Goal: Navigation & Orientation: Find specific page/section

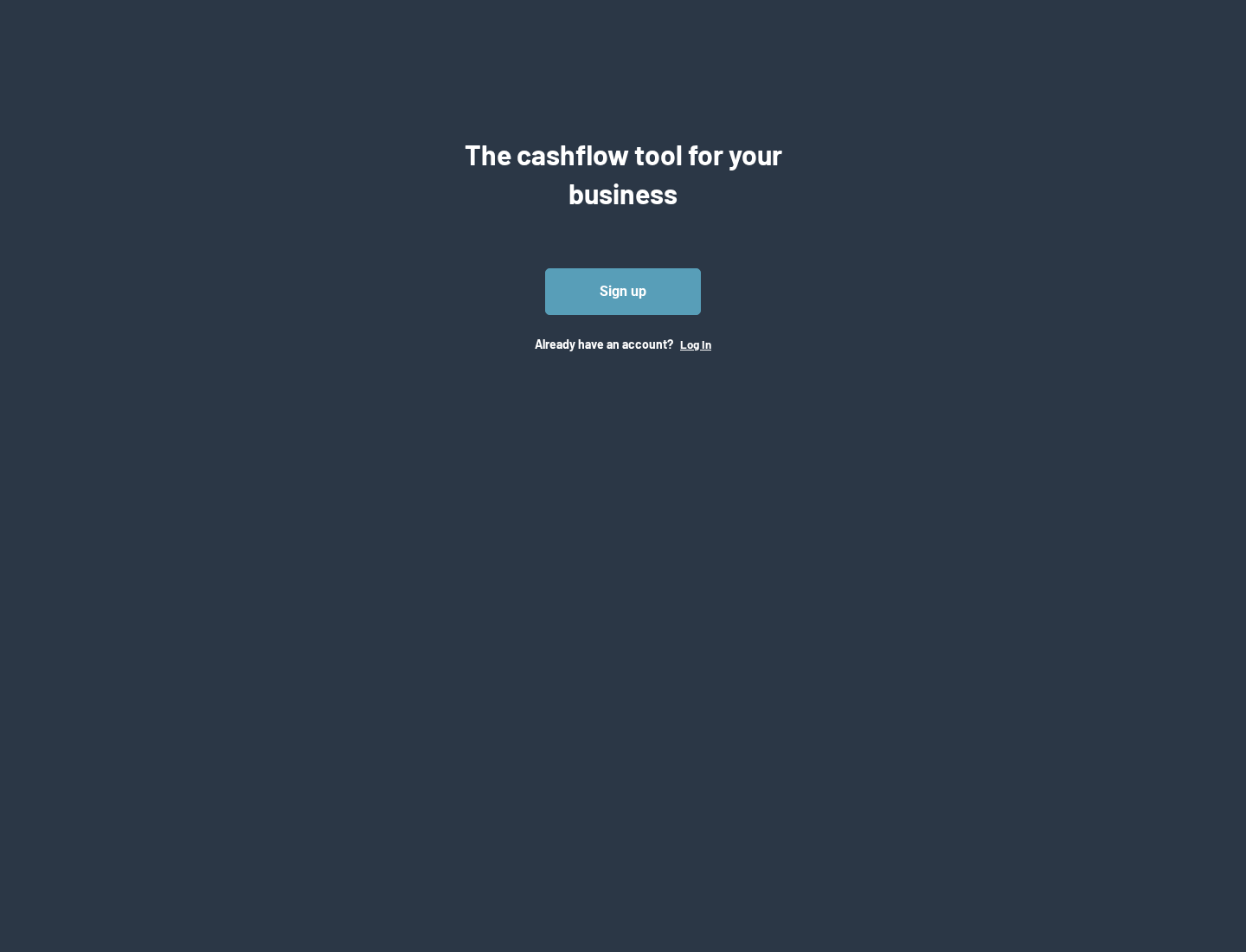
click at [696, 343] on button "Log In" at bounding box center [696, 344] width 32 height 14
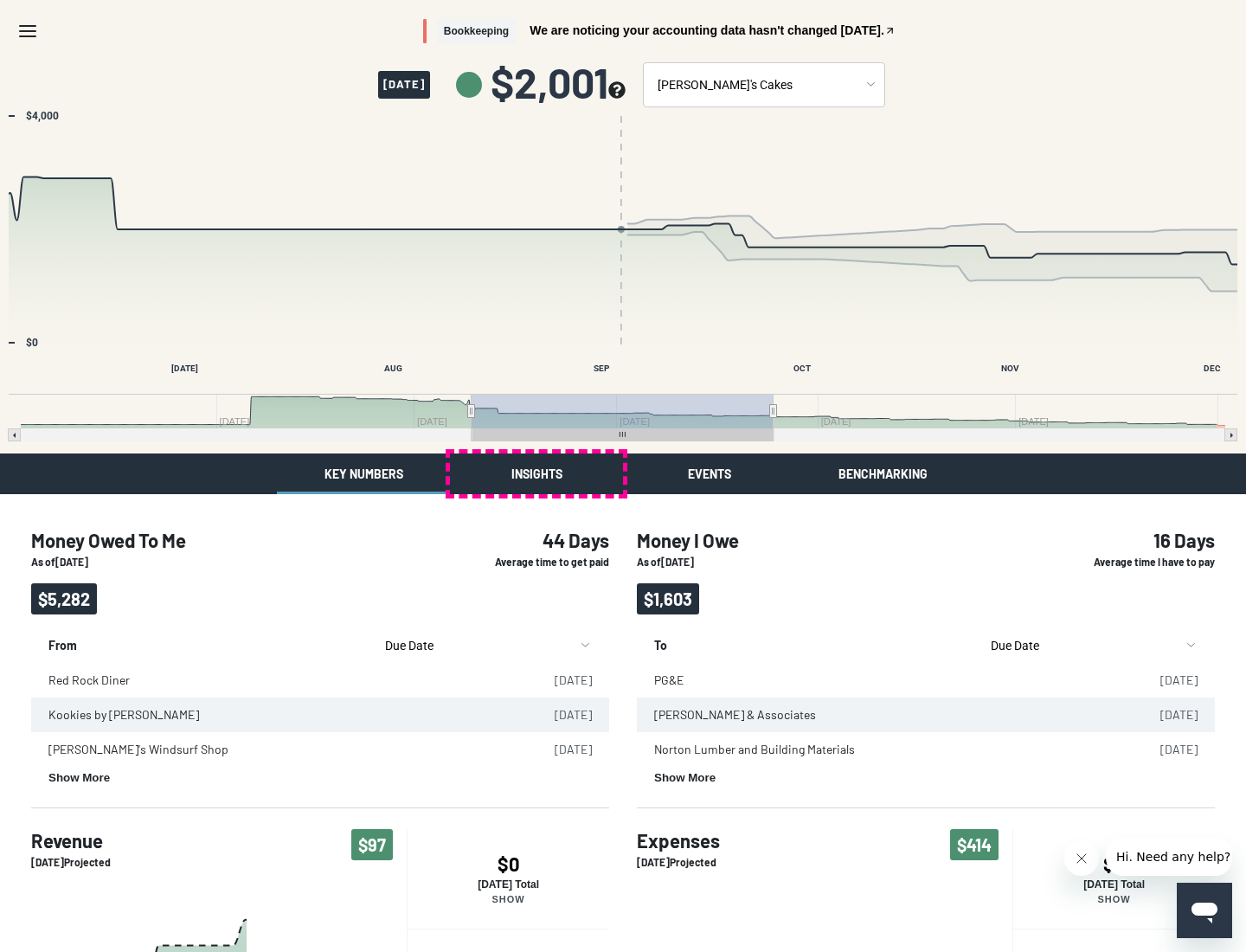
click at [537, 474] on button "Insights" at bounding box center [536, 474] width 173 height 40
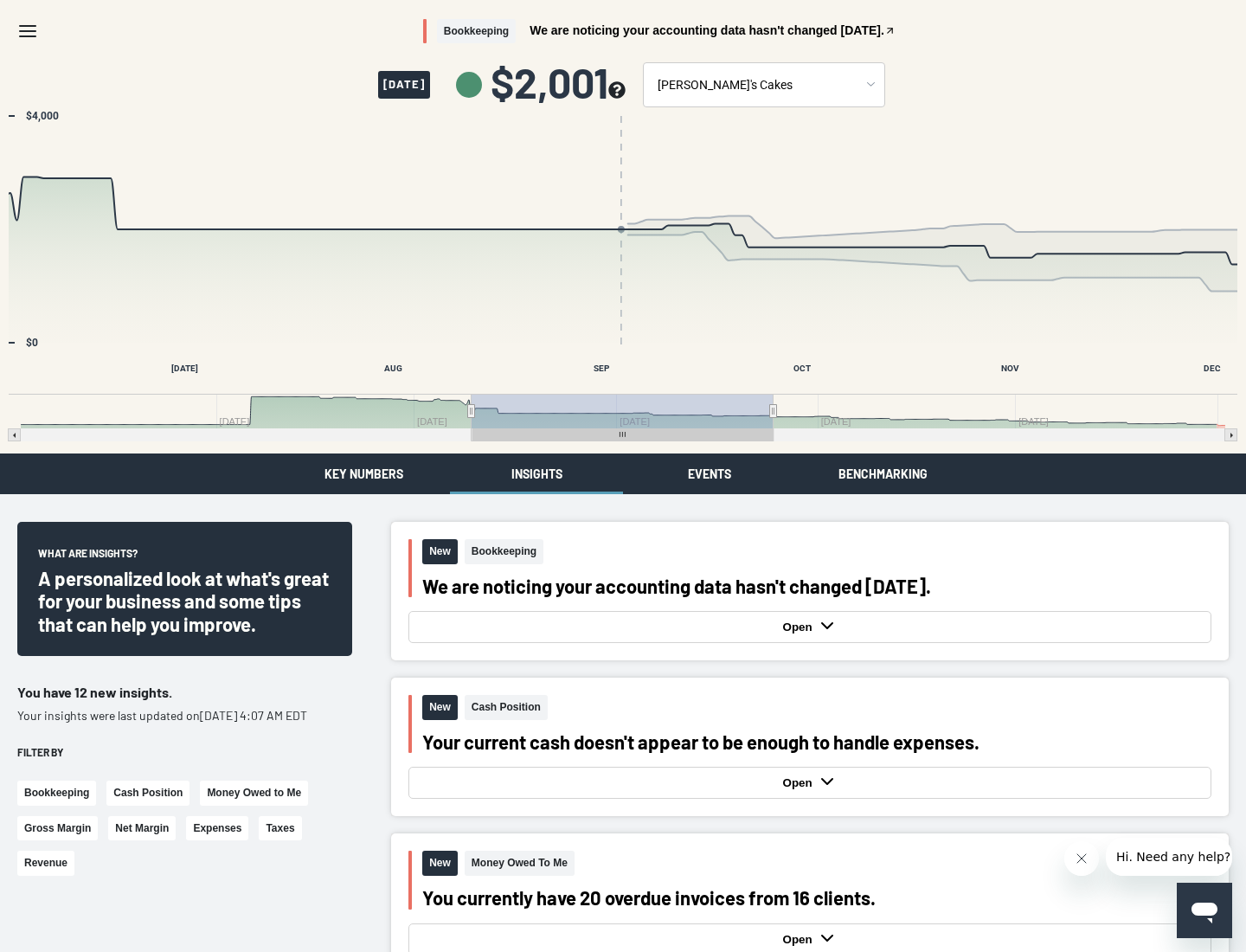
click at [709, 474] on button "Events" at bounding box center [709, 474] width 173 height 40
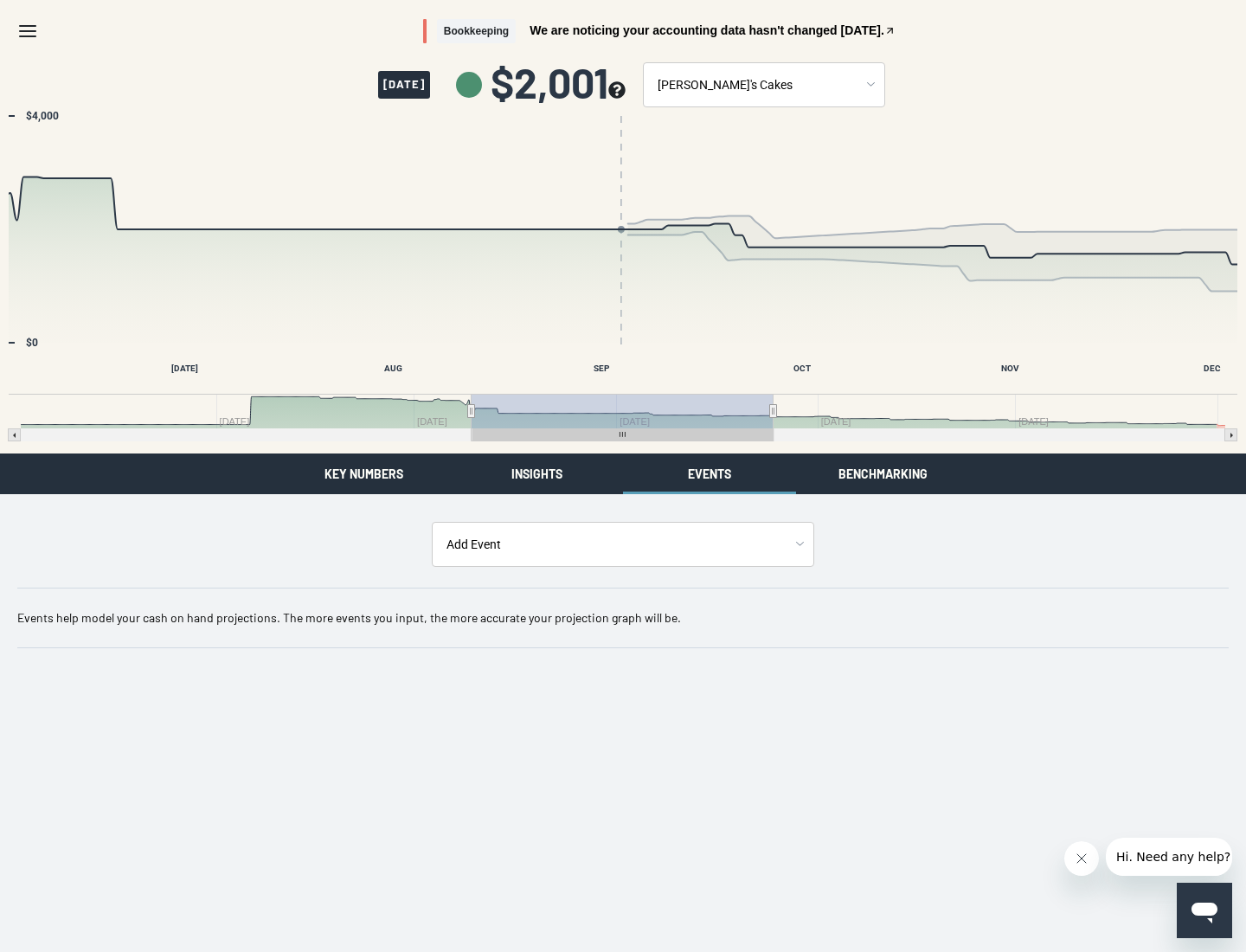
click at [883, 474] on button "Benchmarking" at bounding box center [882, 474] width 173 height 40
